Goal: Task Accomplishment & Management: Manage account settings

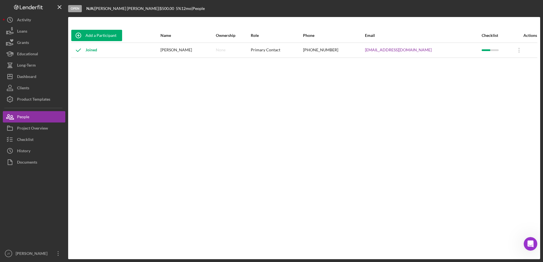
click at [450, 142] on div "Add a Participant Name Ownership Role Phone Email Checklist Actions Joined [PER…" at bounding box center [304, 138] width 472 height 220
click at [32, 74] on div "Dashboard" at bounding box center [26, 77] width 19 height 13
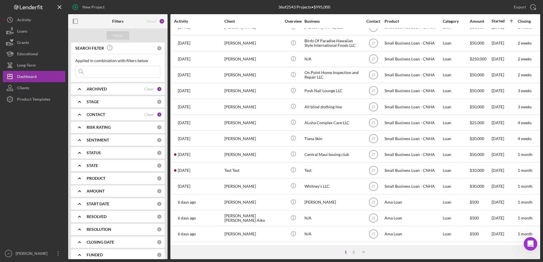
scroll to position [189, 0]
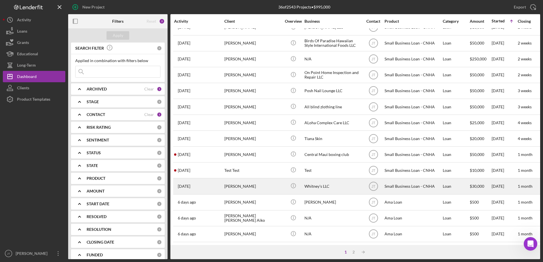
click at [243, 183] on div "[PERSON_NAME]" at bounding box center [252, 186] width 57 height 15
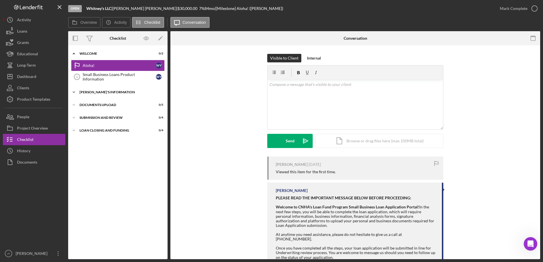
click at [74, 93] on icon "Icon/Expander" at bounding box center [73, 92] width 11 height 11
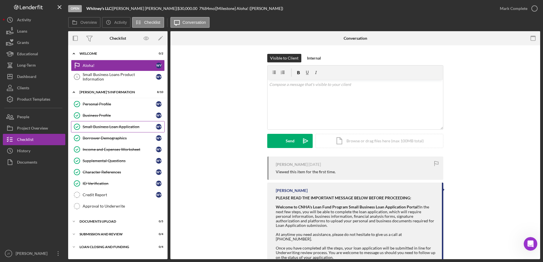
click at [133, 129] on div "Small Business Loan Application" at bounding box center [119, 127] width 73 height 5
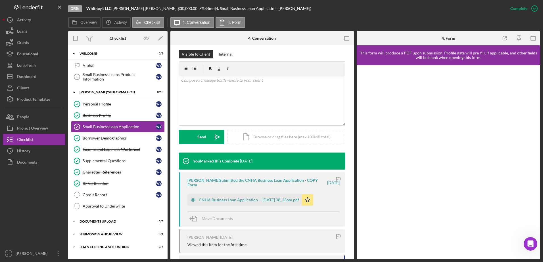
scroll to position [85, 0]
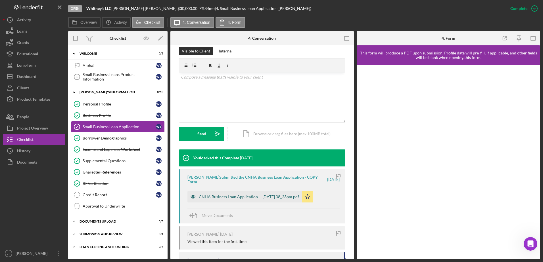
click at [261, 200] on div "CNHA Business Loan Application -- [DATE] 08_23pm.pdf" at bounding box center [244, 196] width 114 height 11
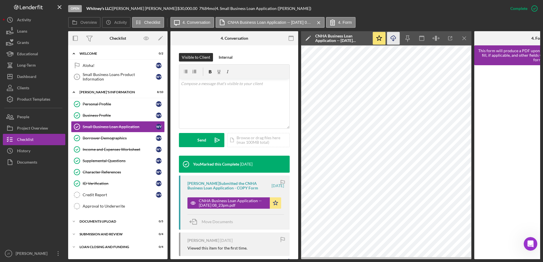
click at [391, 39] on icon "button" at bounding box center [393, 37] width 5 height 3
click at [189, 86] on p at bounding box center [234, 84] width 107 height 6
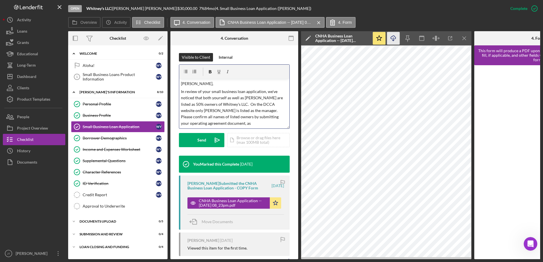
drag, startPoint x: 256, startPoint y: 121, endPoint x: 251, endPoint y: 125, distance: 6.2
click at [251, 125] on p "In review of your small business loan application, we've noticed that both your…" at bounding box center [234, 108] width 107 height 38
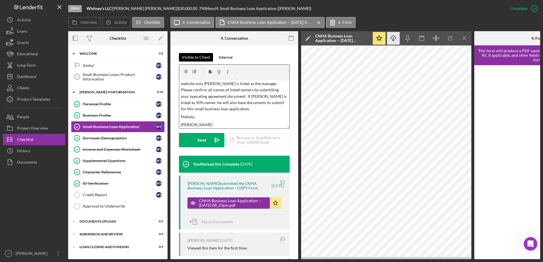
click at [198, 60] on div "Visible to Client" at bounding box center [196, 57] width 28 height 9
click at [200, 143] on div "Send" at bounding box center [201, 140] width 9 height 14
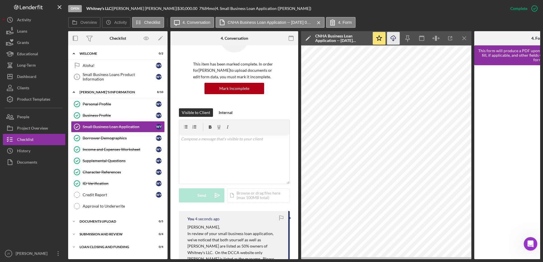
scroll to position [28, 0]
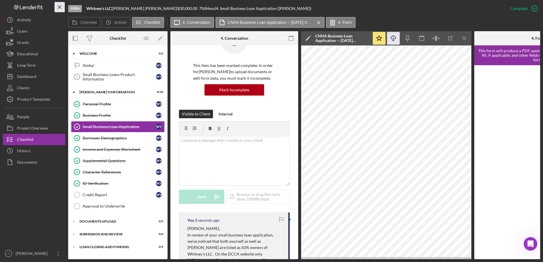
click at [59, 5] on icon "Icon/Menu Close" at bounding box center [59, 7] width 13 height 13
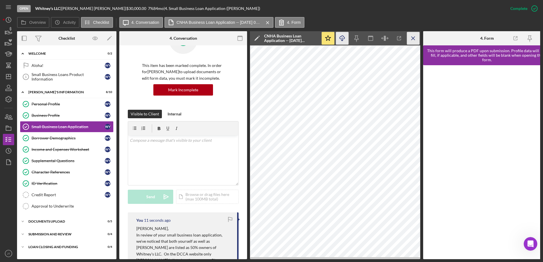
click at [414, 37] on icon "Icon/Menu Close" at bounding box center [413, 38] width 13 height 13
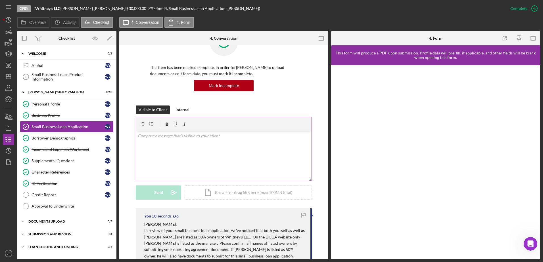
scroll to position [0, 0]
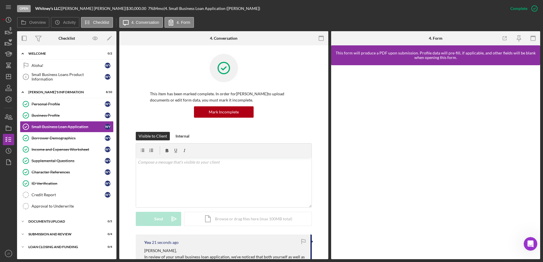
click at [265, 21] on div "Overview Icon/History Activity Checklist Icon/Message 4. Conversation 4. Form" at bounding box center [278, 22] width 523 height 11
click at [28, 37] on icon "button" at bounding box center [24, 38] width 13 height 13
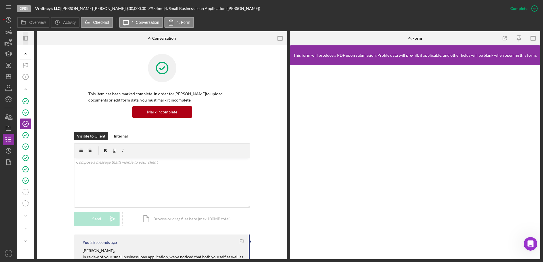
click at [25, 38] on icon "Icon/Panel Side Expand" at bounding box center [25, 38] width 13 height 13
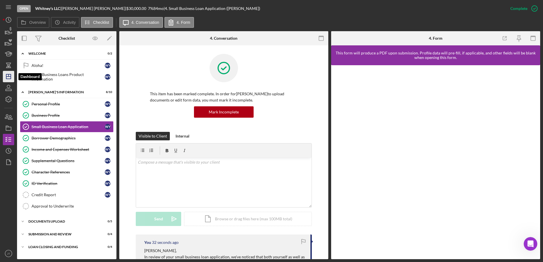
click at [13, 77] on icon "Icon/Dashboard" at bounding box center [8, 77] width 14 height 14
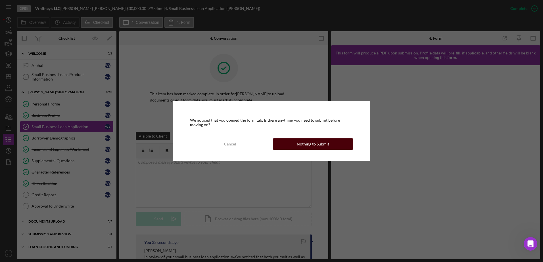
click at [293, 145] on button "Nothing to Submit" at bounding box center [313, 144] width 80 height 11
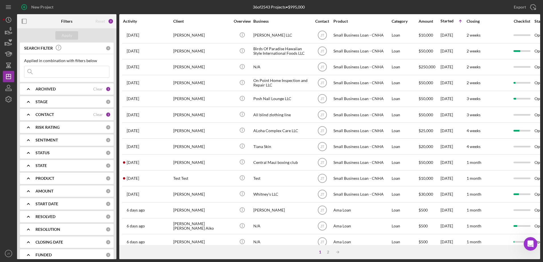
scroll to position [189, 0]
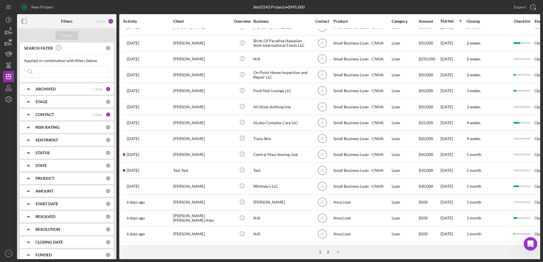
click at [326, 252] on div "2" at bounding box center [328, 252] width 8 height 5
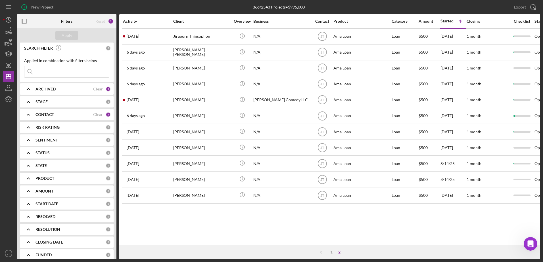
scroll to position [0, 0]
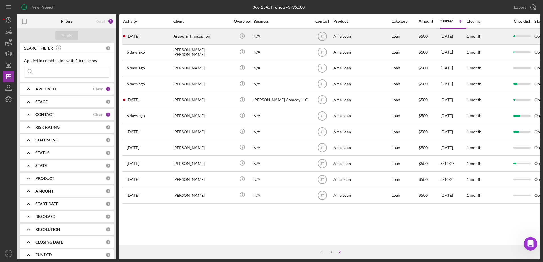
click at [196, 37] on div "Jiraporn Thinsophon" at bounding box center [201, 36] width 57 height 15
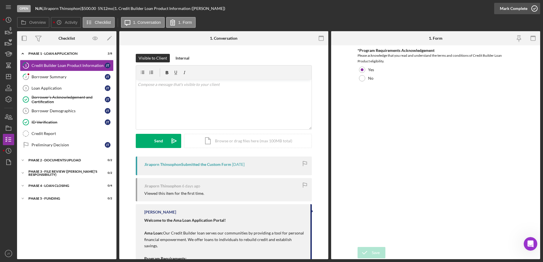
click at [533, 10] on icon "button" at bounding box center [534, 8] width 14 height 14
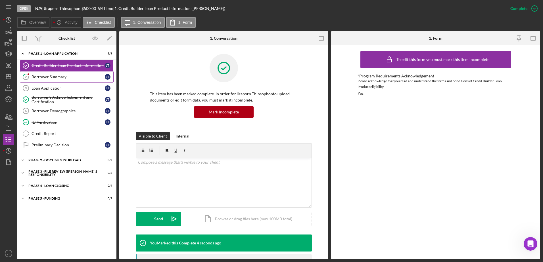
click at [81, 81] on link "2 Borrower Summary [PERSON_NAME]" at bounding box center [67, 76] width 94 height 11
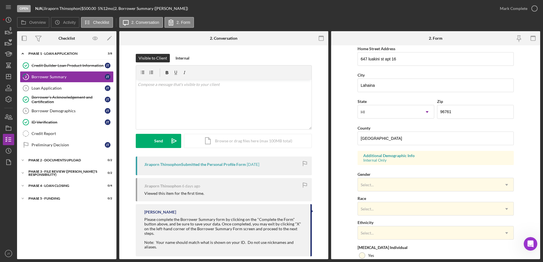
scroll to position [108, 0]
click at [40, 125] on div "ID Verification" at bounding box center [68, 122] width 73 height 5
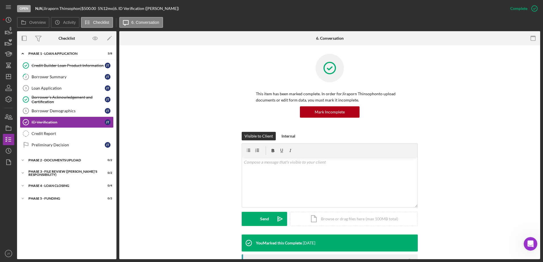
scroll to position [114, 0]
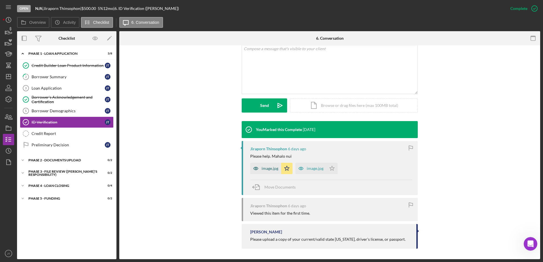
click at [269, 166] on div "image.jpg" at bounding box center [270, 168] width 17 height 5
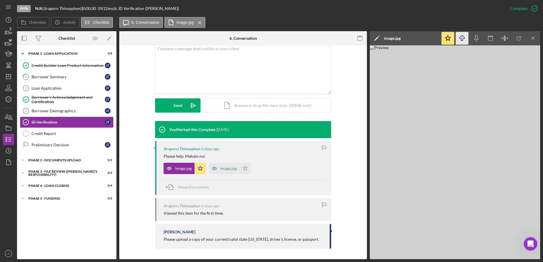
click at [462, 39] on line "button" at bounding box center [462, 38] width 0 height 3
drag, startPoint x: 532, startPoint y: 37, endPoint x: 527, endPoint y: 38, distance: 4.3
click at [532, 37] on line "button" at bounding box center [532, 38] width 3 height 3
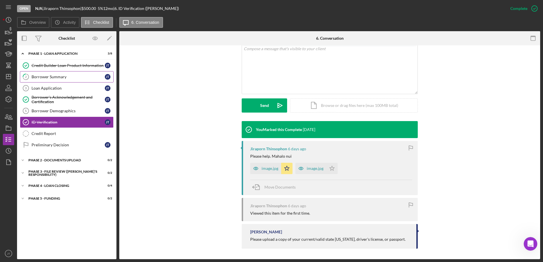
click at [67, 78] on div "Borrower Summary" at bounding box center [68, 77] width 73 height 5
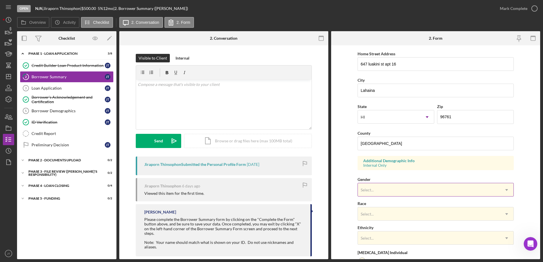
scroll to position [114, 0]
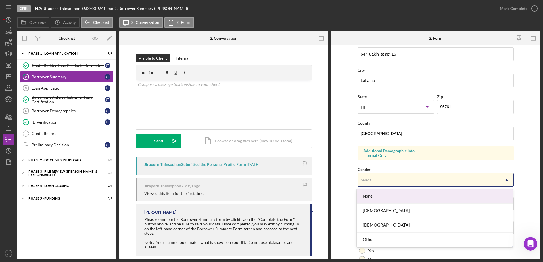
click at [481, 176] on div "Select..." at bounding box center [429, 180] width 142 height 13
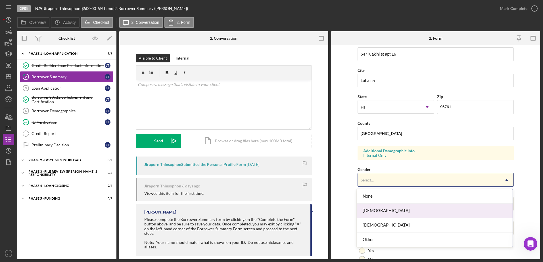
click at [449, 212] on div "[DEMOGRAPHIC_DATA]" at bounding box center [435, 211] width 156 height 14
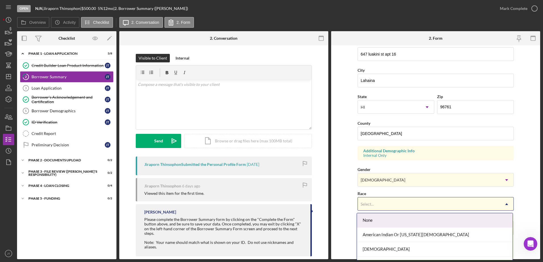
click at [479, 207] on div "Select..." at bounding box center [429, 204] width 142 height 13
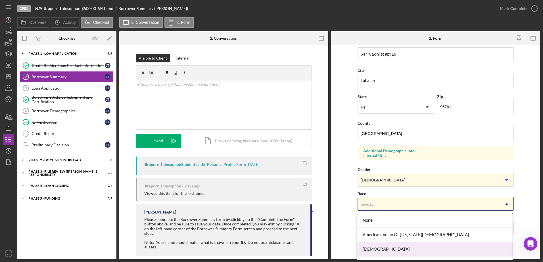
click at [456, 251] on div "[DEMOGRAPHIC_DATA]" at bounding box center [435, 250] width 156 height 14
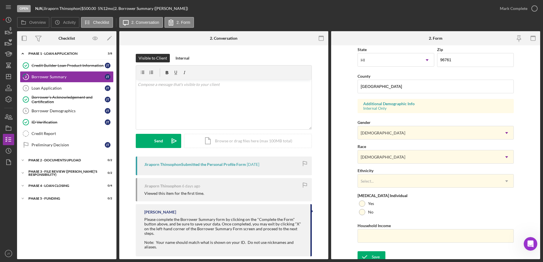
scroll to position [165, 0]
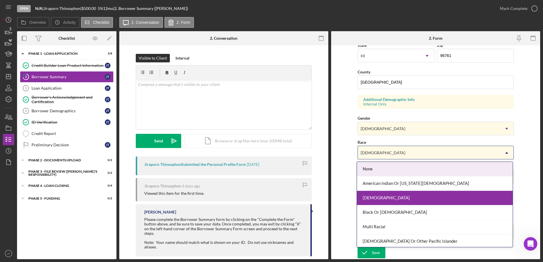
click at [510, 154] on icon "Icon/Dropdown Arrow" at bounding box center [507, 153] width 14 height 14
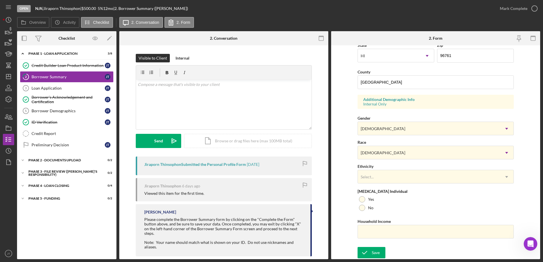
click at [525, 143] on form "First Name [PERSON_NAME] Middle Name Last Name Thinsophon Job Title Delivery Da…" at bounding box center [435, 152] width 209 height 214
click at [377, 256] on div "Save" at bounding box center [376, 252] width 8 height 11
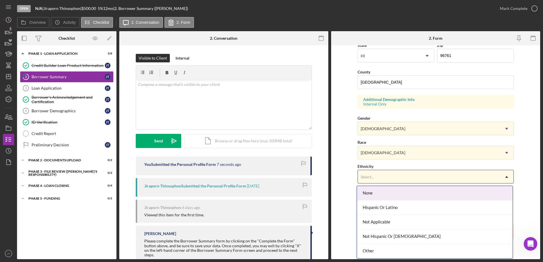
click at [500, 179] on icon "Icon/Dropdown Arrow" at bounding box center [507, 177] width 14 height 14
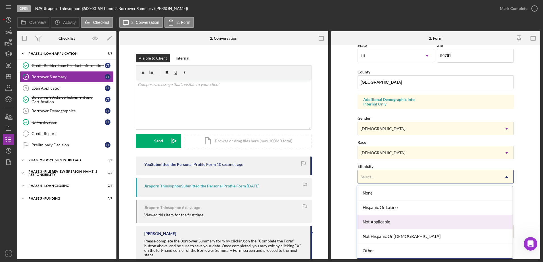
click at [450, 226] on div "Not Applicable" at bounding box center [435, 222] width 156 height 14
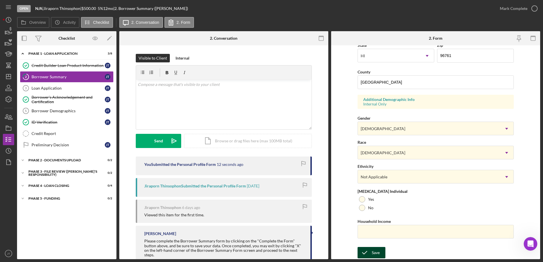
click at [382, 256] on button "Save" at bounding box center [372, 252] width 28 height 11
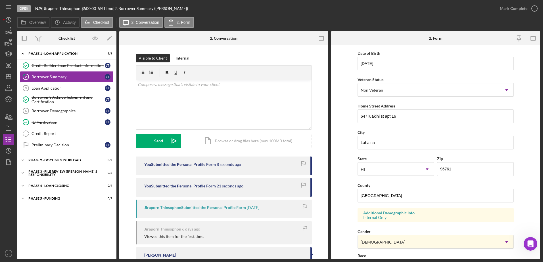
scroll to position [0, 0]
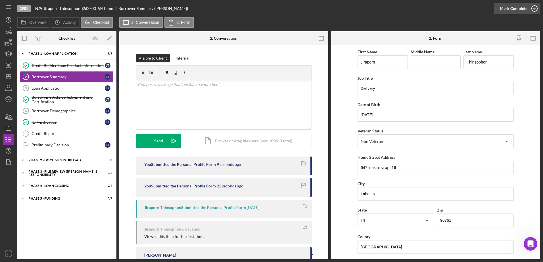
click at [536, 9] on icon "button" at bounding box center [534, 8] width 14 height 14
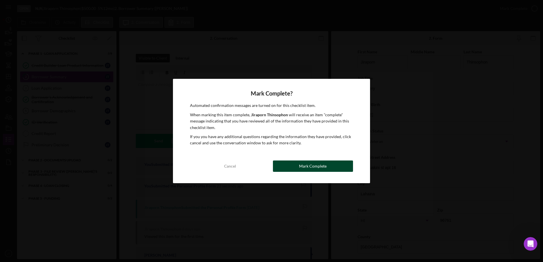
click at [349, 165] on button "Mark Complete" at bounding box center [313, 166] width 80 height 11
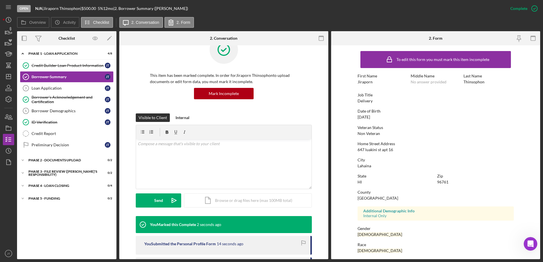
scroll to position [28, 0]
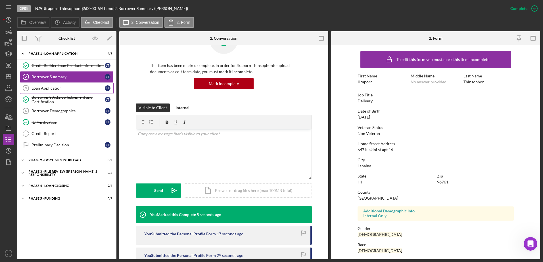
click at [70, 87] on div "Loan Application" at bounding box center [68, 88] width 73 height 5
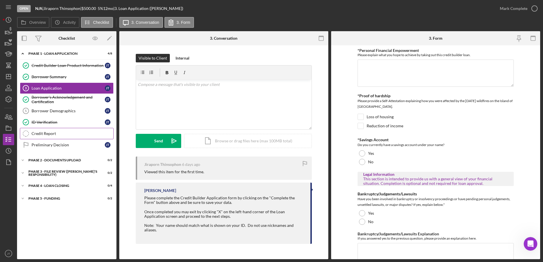
click at [84, 137] on link "Credit Report Credit Report" at bounding box center [67, 133] width 94 height 11
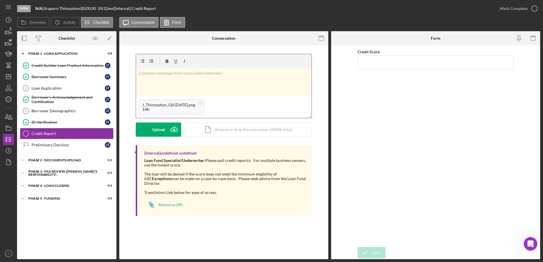
click at [203, 85] on div "v Color teal Color pink Remove color Add row above Add row below Add column bef…" at bounding box center [224, 82] width 176 height 28
click at [205, 78] on div "v Color teal Color pink Remove color Add row above Add row below Add column bef…" at bounding box center [224, 82] width 176 height 28
click at [162, 130] on div "Post" at bounding box center [159, 130] width 8 height 14
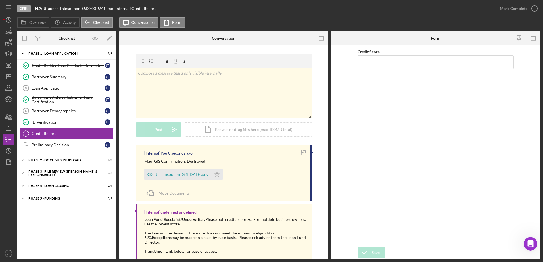
click at [474, 185] on div "Credit Score" at bounding box center [436, 146] width 156 height 196
drag, startPoint x: 301, startPoint y: 244, endPoint x: 287, endPoint y: 258, distance: 19.7
click at [287, 258] on div "[Internal] You 2 minutes ago Maui GIS Confirmation: Destroyed J_Thinsophon_GIS …" at bounding box center [224, 211] width 176 height 133
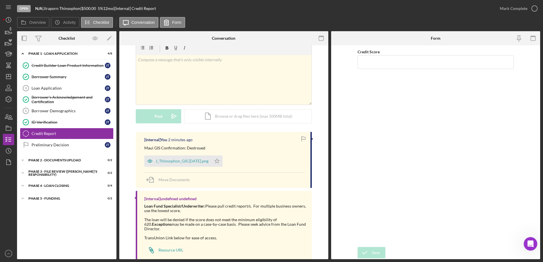
click at [419, 140] on div "Credit Score" at bounding box center [436, 146] width 156 height 196
click at [8, 76] on icon "Icon/Dashboard" at bounding box center [8, 77] width 14 height 14
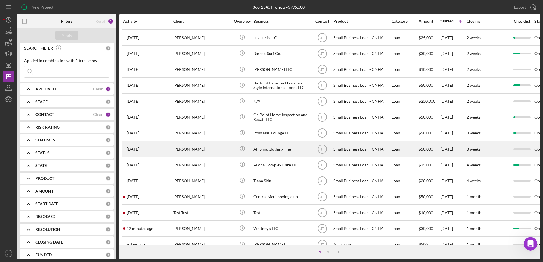
scroll to position [189, 0]
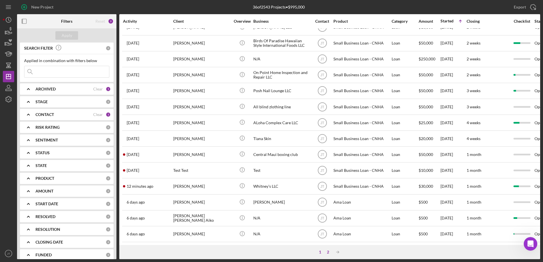
click at [330, 254] on div "2" at bounding box center [328, 252] width 8 height 5
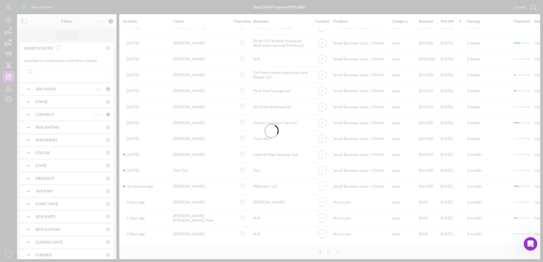
scroll to position [0, 0]
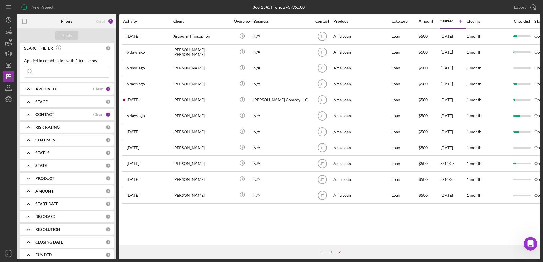
click at [259, 229] on div "Activity Client Overview Business Contact Product Category Amount Started Icon/…" at bounding box center [329, 129] width 421 height 231
click at [270, 225] on div "Activity Client Overview Business Contact Product Category Amount Started Icon/…" at bounding box center [329, 129] width 421 height 231
